Goal: Information Seeking & Learning: Learn about a topic

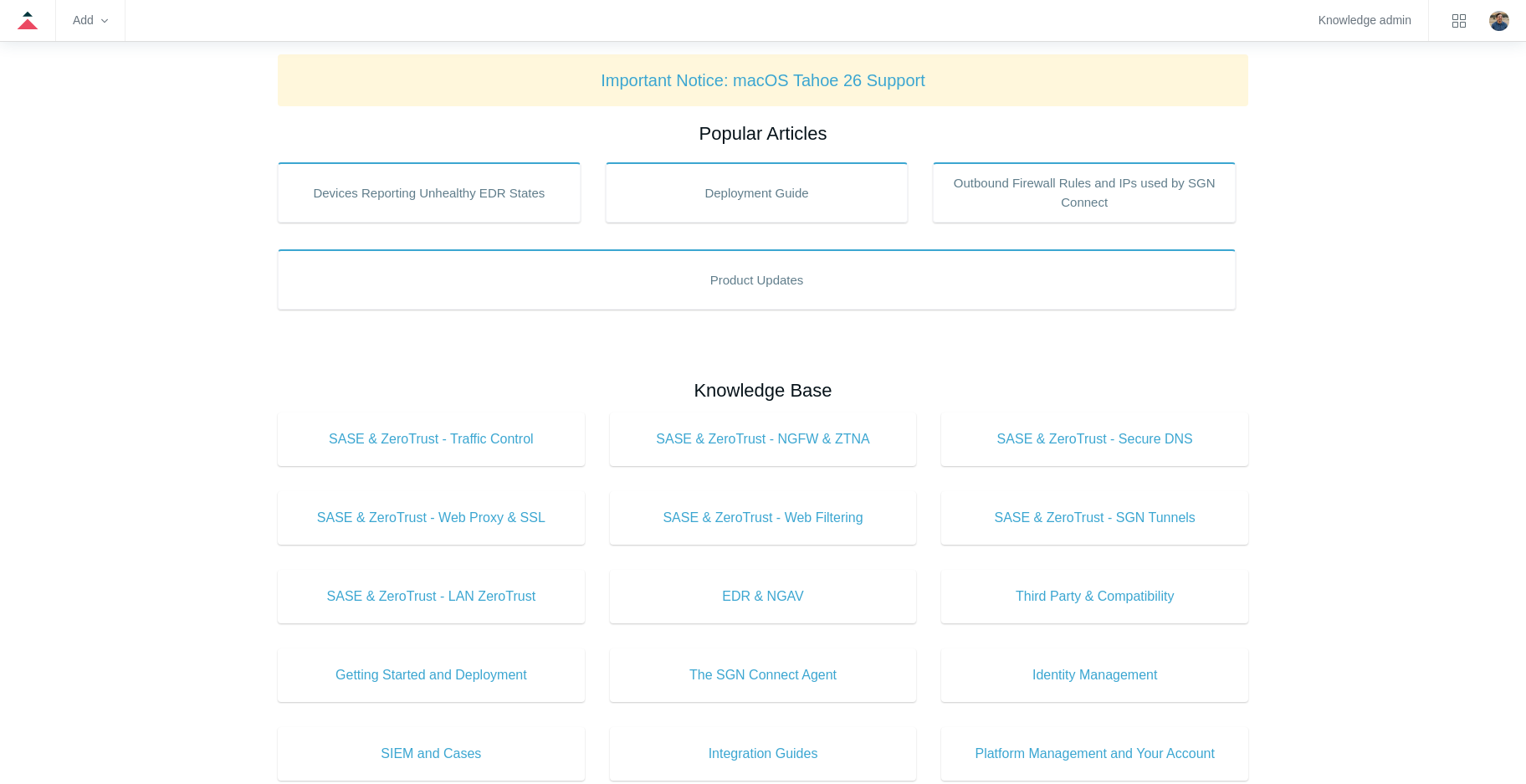
scroll to position [335, 0]
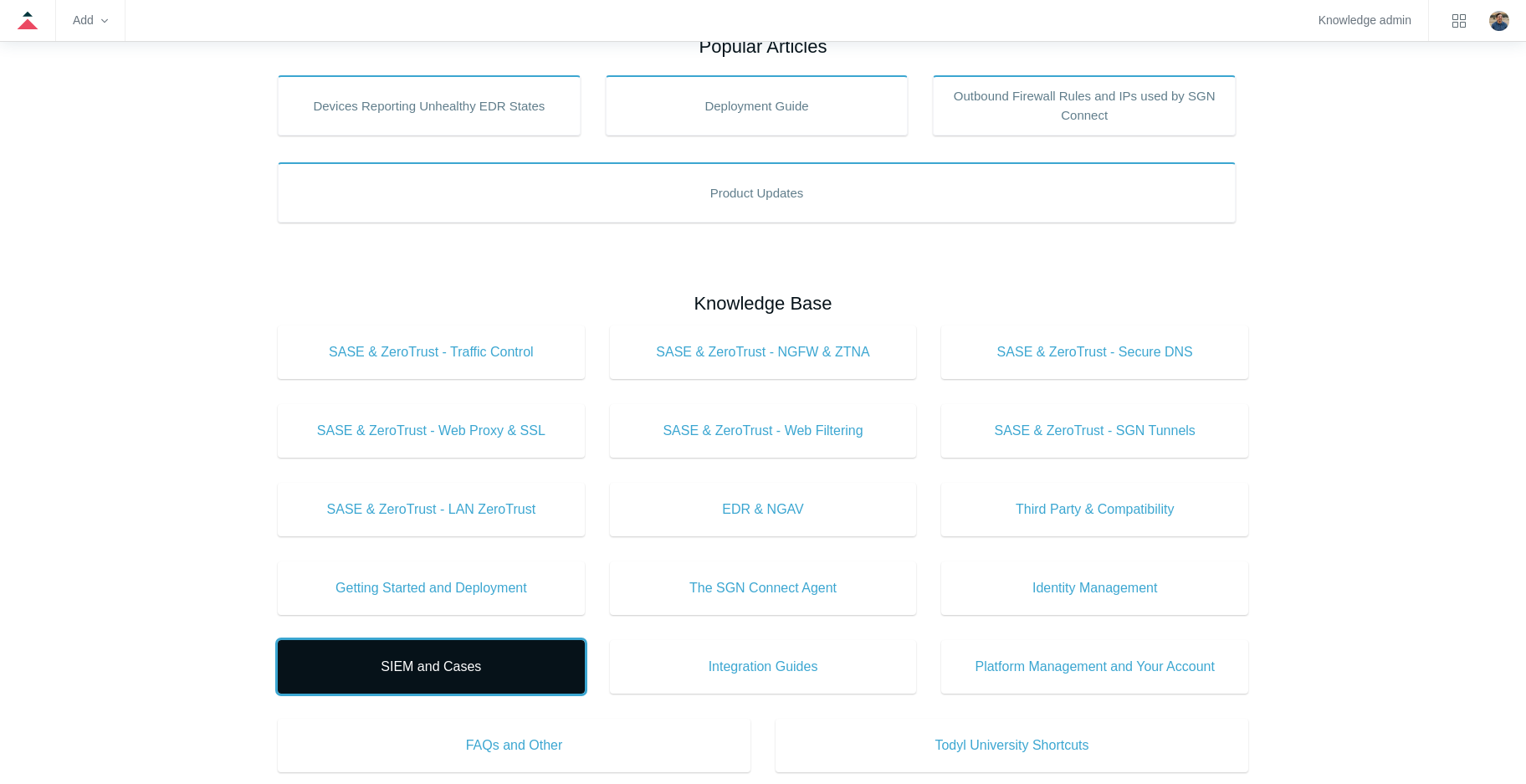
click at [491, 658] on span "SIEM and Cases" at bounding box center [432, 666] width 257 height 20
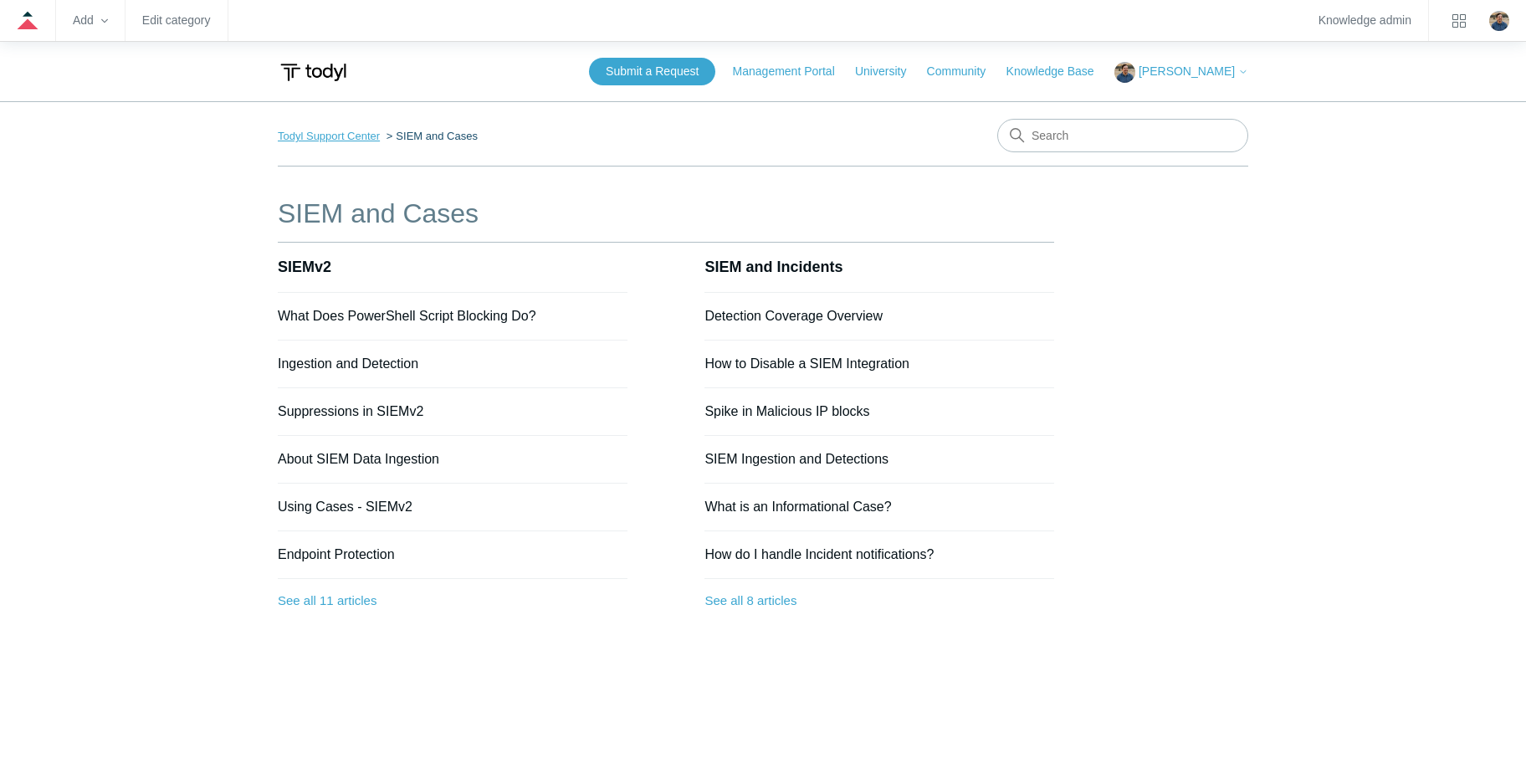
click at [354, 134] on link "Todyl Support Center" at bounding box center [328, 135] width 102 height 12
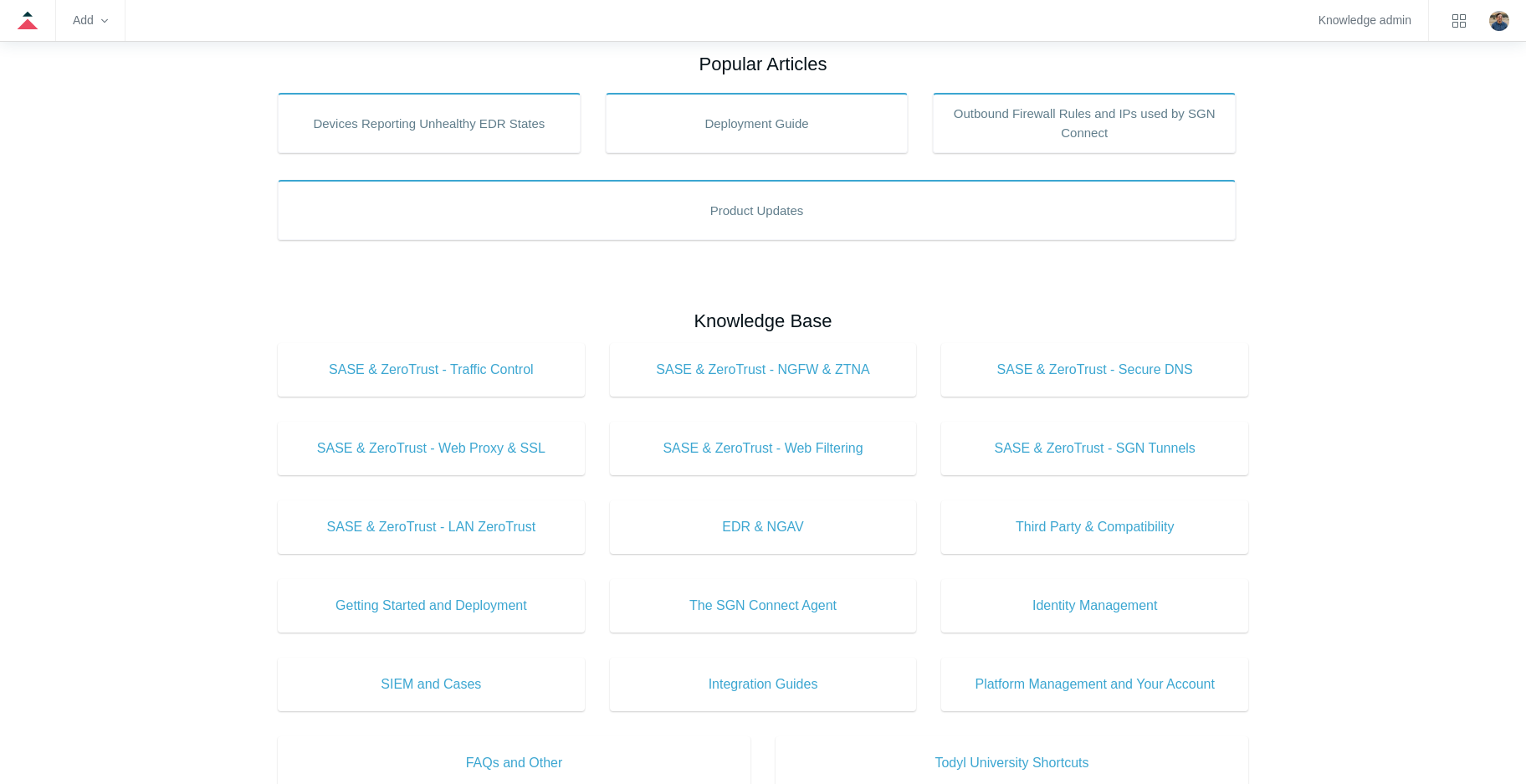
scroll to position [335, 0]
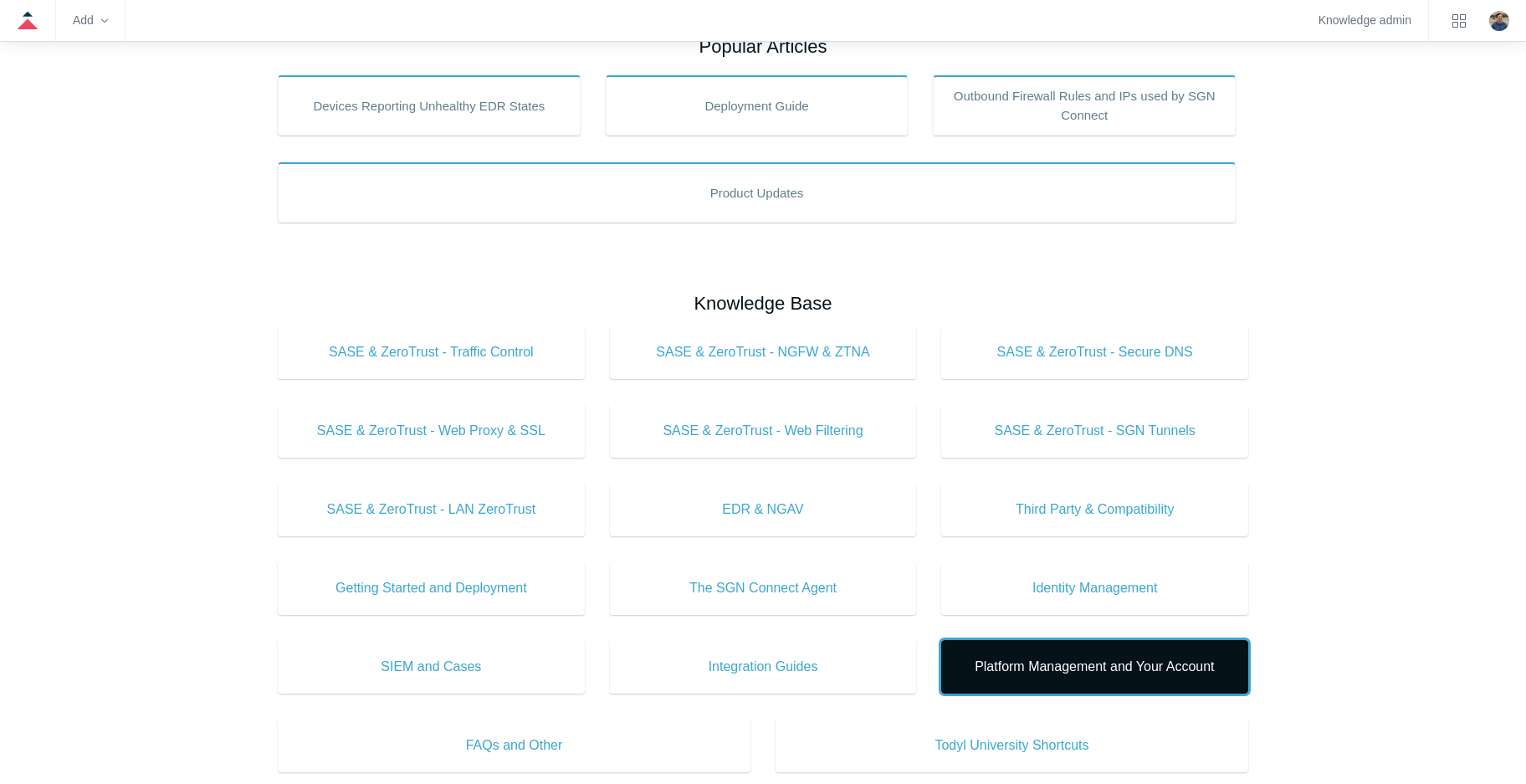
click at [1069, 682] on link "Platform Management and Your Account" at bounding box center [1094, 666] width 307 height 53
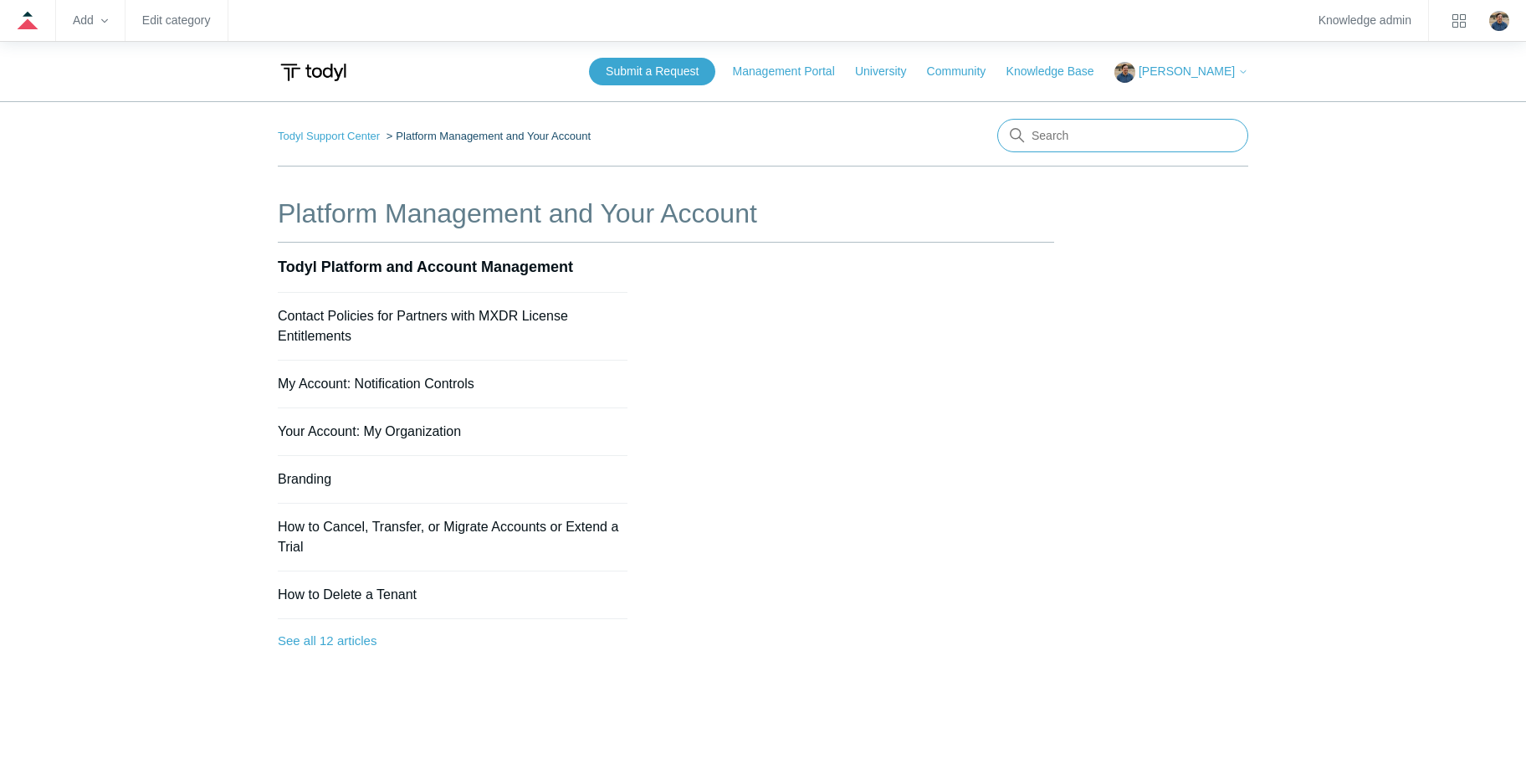
click at [1036, 136] on input "Search" at bounding box center [1123, 135] width 251 height 33
type input "products and deployments"
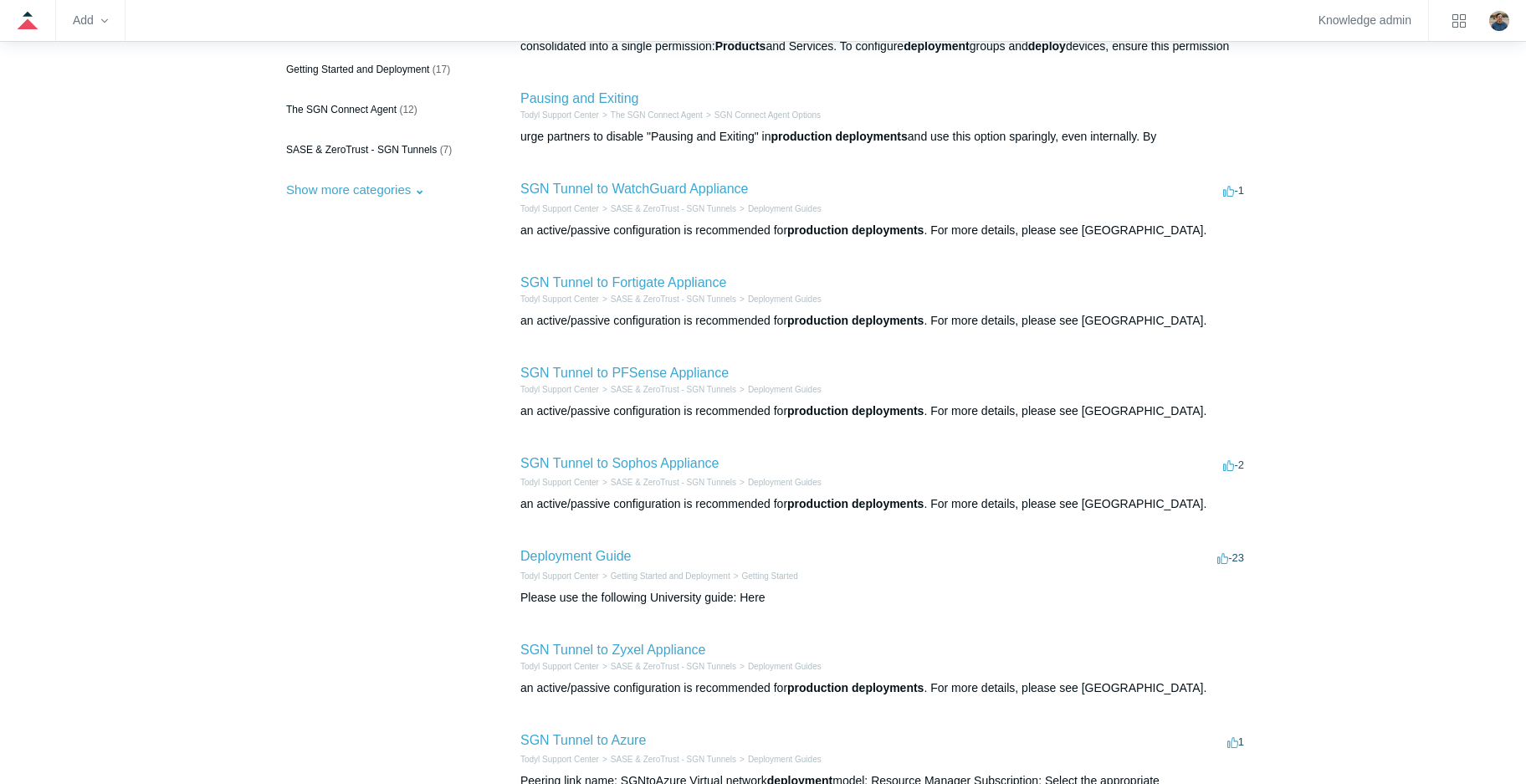
scroll to position [251, 0]
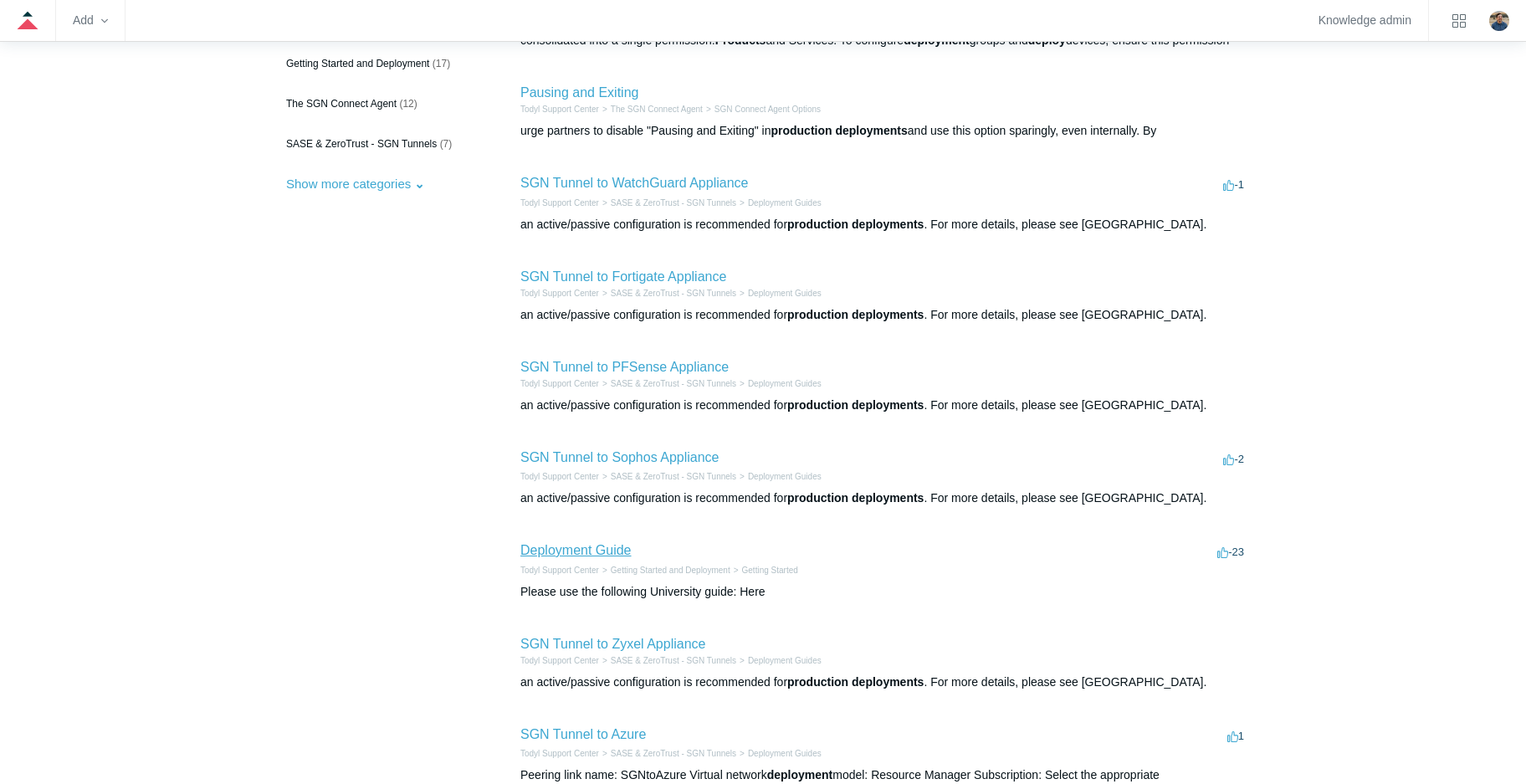
click at [617, 557] on link "Deployment Guide" at bounding box center [575, 549] width 111 height 14
